Goal: Find specific page/section: Find specific page/section

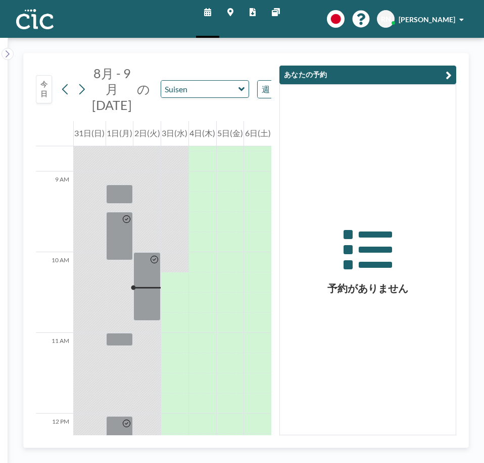
scroll to position [700, 0]
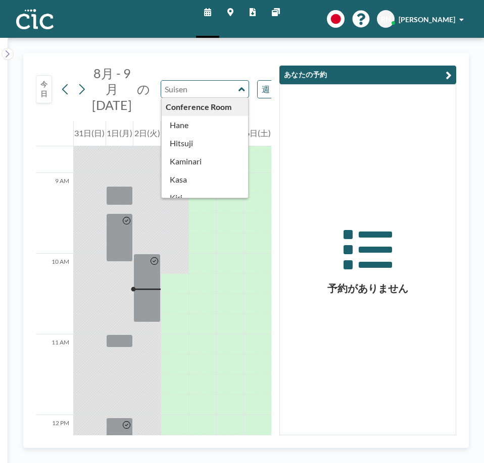
click at [192, 90] on input "text" at bounding box center [199, 89] width 77 height 17
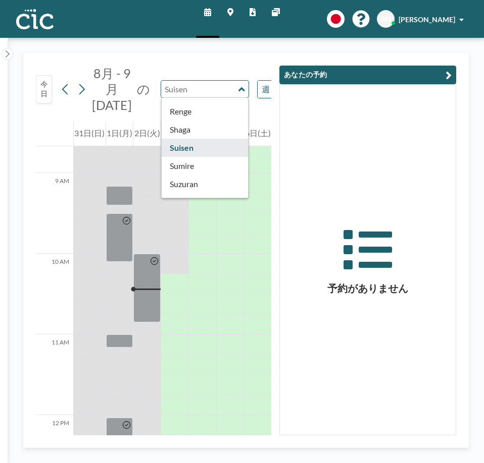
scroll to position [378, 0]
type input "Sumire"
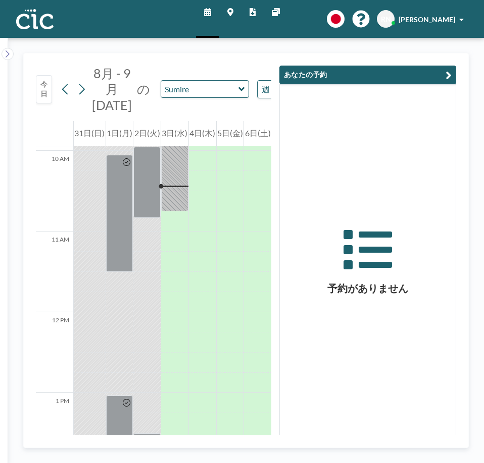
scroll to position [808, 0]
click at [443, 79] on button "あなたの予約" at bounding box center [367, 75] width 177 height 19
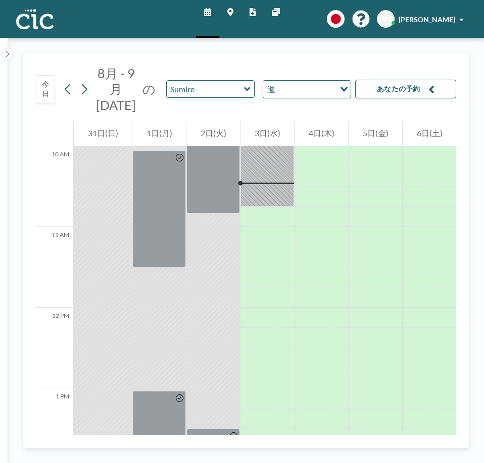
click at [396, 83] on button "あなたの予約" at bounding box center [405, 89] width 101 height 19
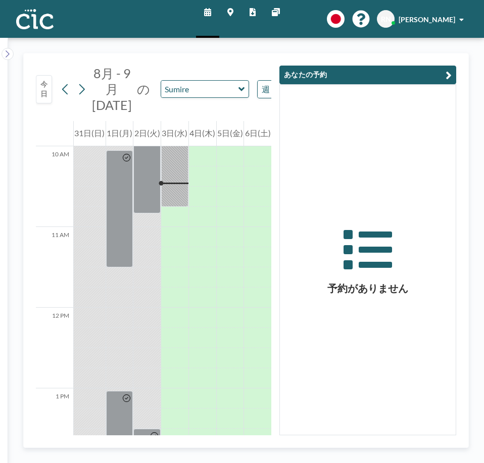
click at [447, 78] on icon "button" at bounding box center [448, 75] width 6 height 12
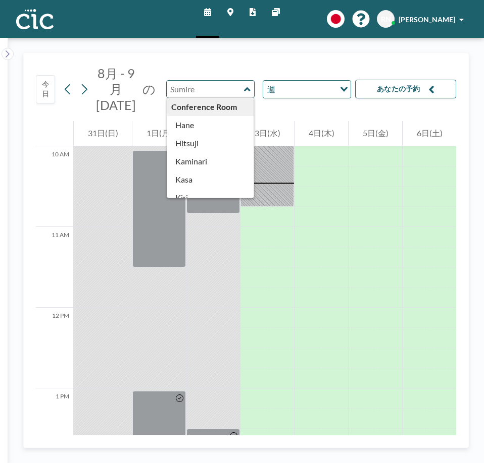
click at [238, 95] on input "text" at bounding box center [205, 89] width 77 height 17
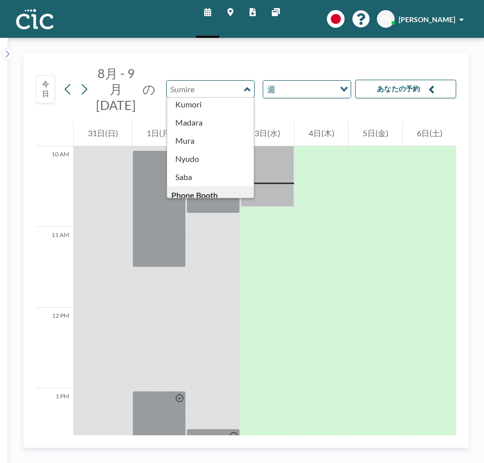
scroll to position [111, 0]
type input "Madara"
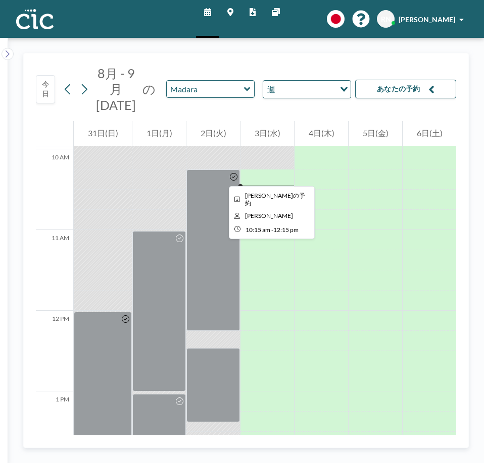
scroll to position [808, 0]
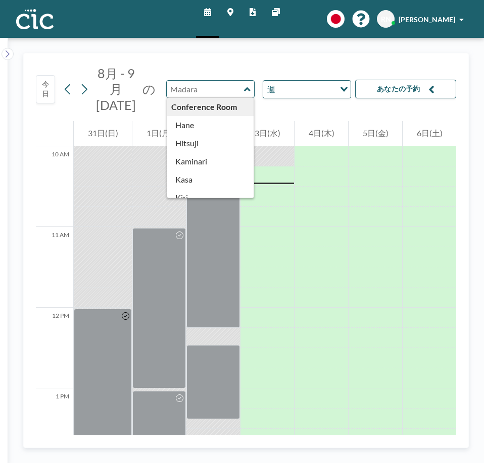
click at [239, 89] on input "text" at bounding box center [205, 89] width 77 height 17
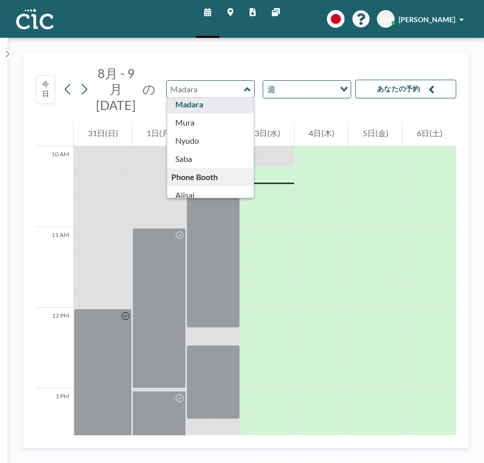
scroll to position [131, 0]
type input "Nyudo"
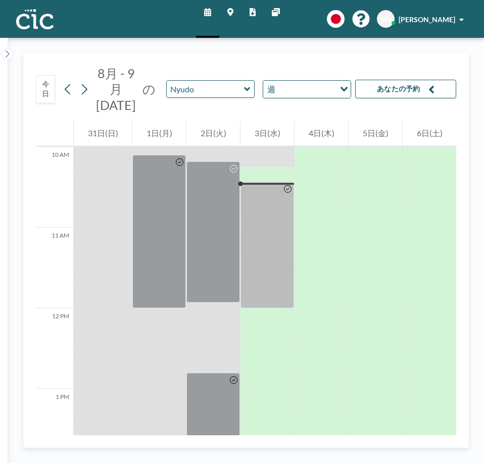
scroll to position [808, 0]
click at [246, 83] on div "Nyudo" at bounding box center [210, 89] width 88 height 18
click at [240, 91] on input "text" at bounding box center [205, 89] width 77 height 17
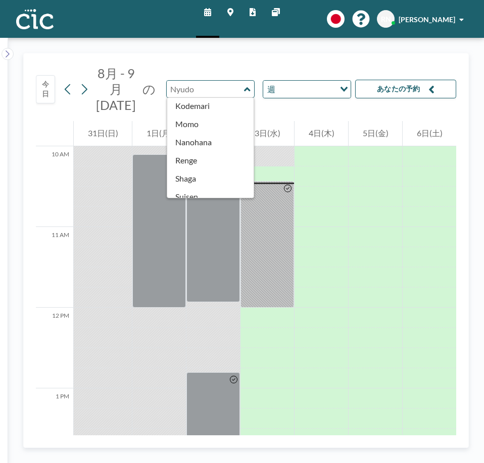
scroll to position [329, 0]
type input "Nyudo"
click at [230, 10] on icon at bounding box center [230, 12] width 6 height 8
